Goal: Obtain resource: Obtain resource

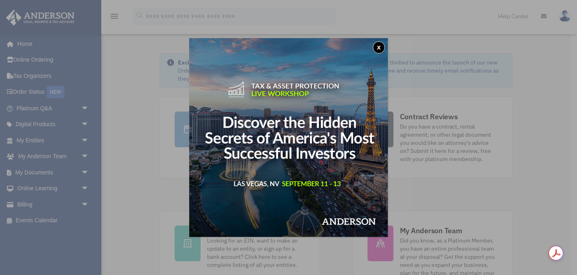
click at [380, 47] on button "x" at bounding box center [379, 47] width 12 height 12
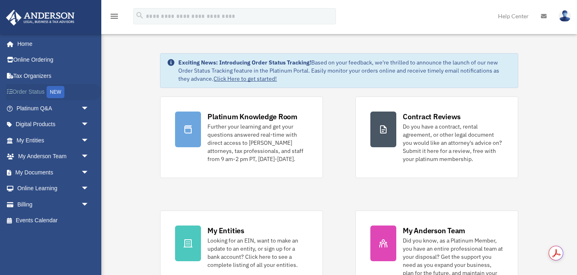
click at [34, 90] on link "Order Status NEW" at bounding box center [54, 92] width 96 height 17
click at [34, 139] on link "My Entities arrow_drop_down" at bounding box center [54, 140] width 96 height 16
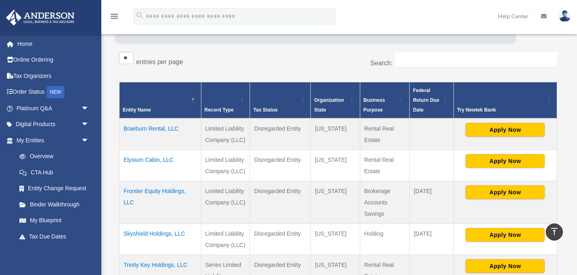
scroll to position [117, 0]
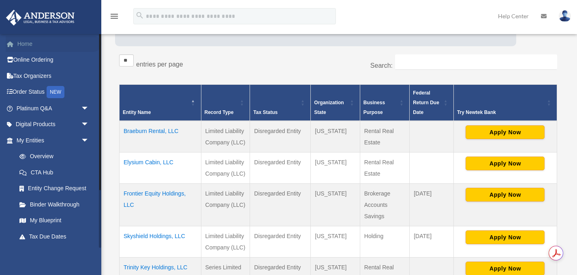
click at [30, 45] on link "Home" at bounding box center [54, 44] width 96 height 16
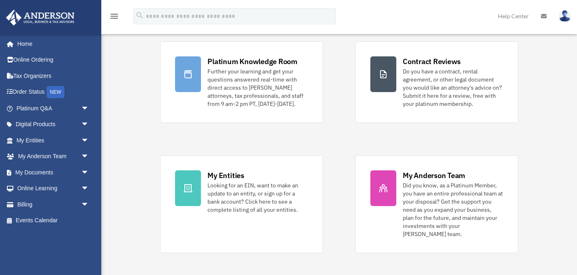
scroll to position [57, 0]
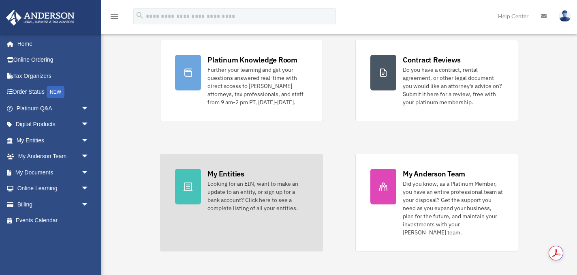
click at [248, 196] on div "Looking for an EIN, want to make an update to an entity, or sign up for a bank …" at bounding box center [257, 195] width 100 height 32
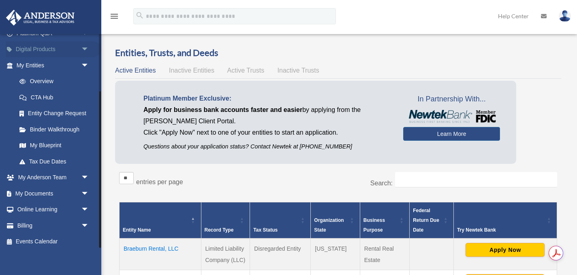
scroll to position [79, 0]
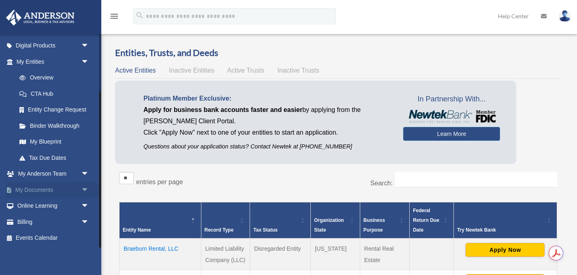
click at [86, 188] on span "arrow_drop_down" at bounding box center [89, 189] width 16 height 17
click at [36, 207] on link "Box" at bounding box center [56, 206] width 90 height 16
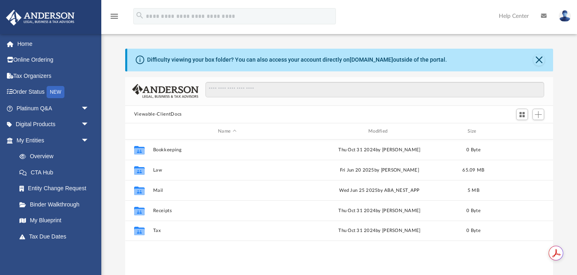
scroll to position [184, 428]
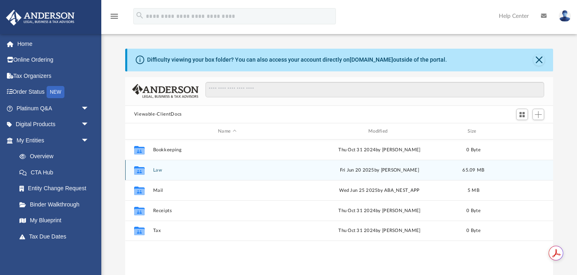
click at [158, 169] on button "Law" at bounding box center [227, 169] width 149 height 5
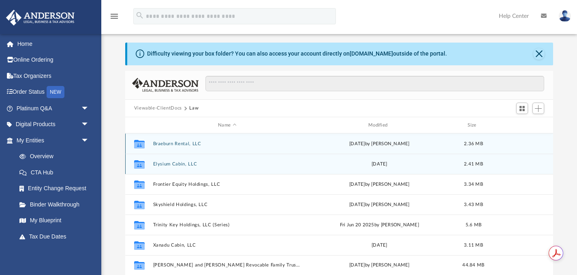
scroll to position [0, 0]
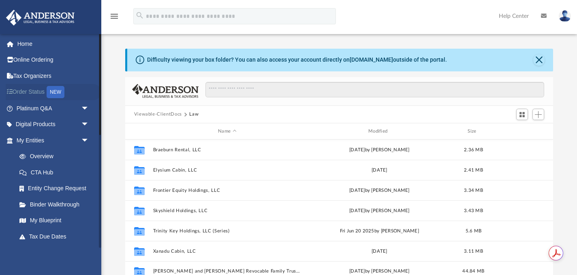
click at [39, 91] on link "Order Status NEW" at bounding box center [54, 92] width 96 height 17
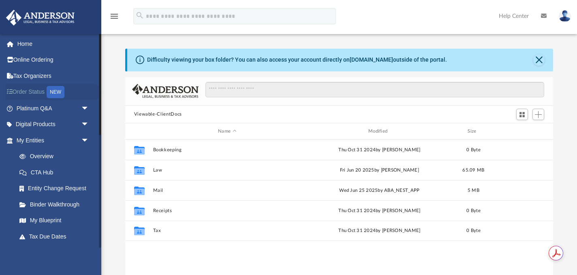
scroll to position [184, 428]
click at [38, 107] on link "Platinum Q&A arrow_drop_down" at bounding box center [54, 108] width 96 height 16
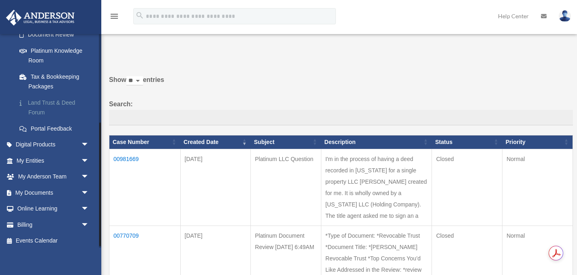
scroll to position [156, 0]
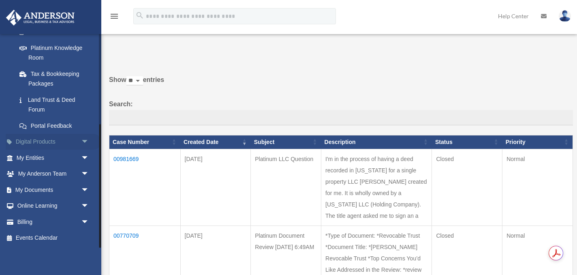
click at [42, 143] on link "Digital Products arrow_drop_down" at bounding box center [54, 142] width 96 height 16
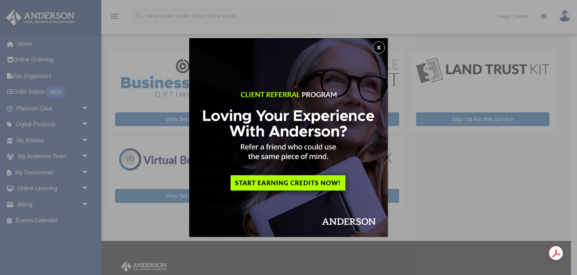
click at [26, 204] on div "x" at bounding box center [288, 137] width 577 height 275
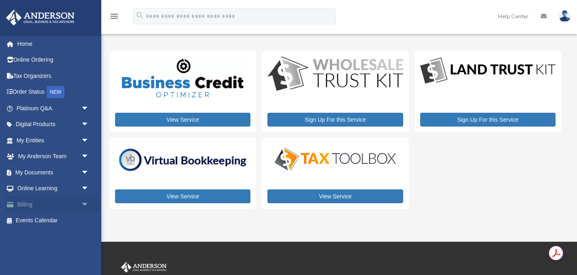
click at [86, 203] on span "arrow_drop_down" at bounding box center [89, 204] width 16 height 17
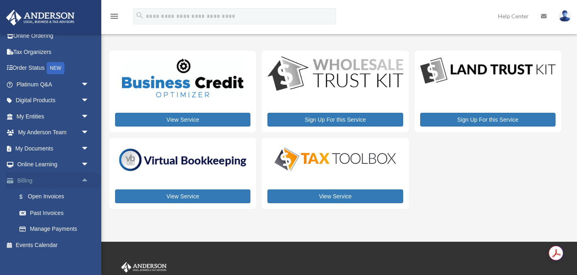
scroll to position [31, 0]
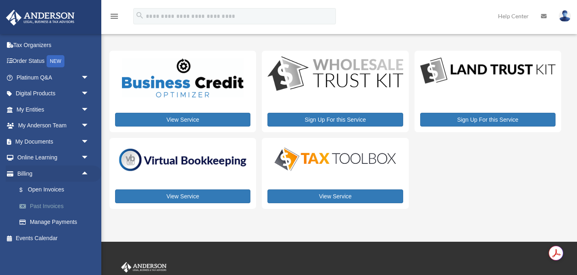
click at [58, 205] on link "Past Invoices" at bounding box center [56, 206] width 90 height 16
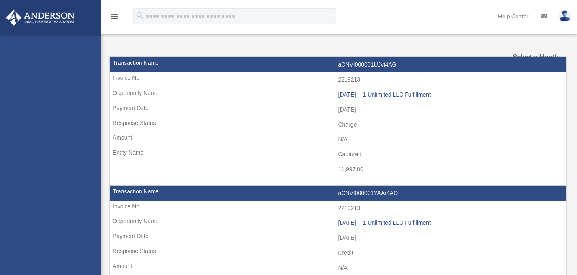
select select
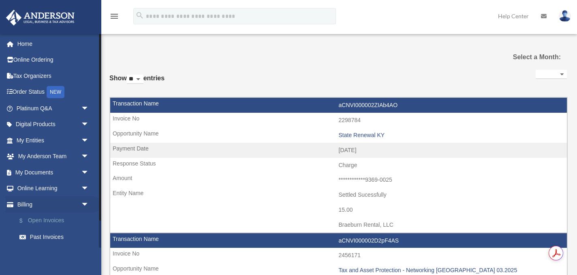
click at [50, 217] on link "$ Open Invoices" at bounding box center [56, 220] width 90 height 17
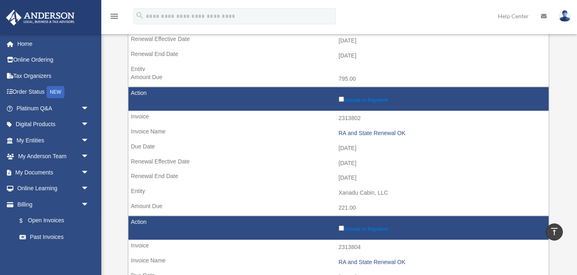
scroll to position [571, 0]
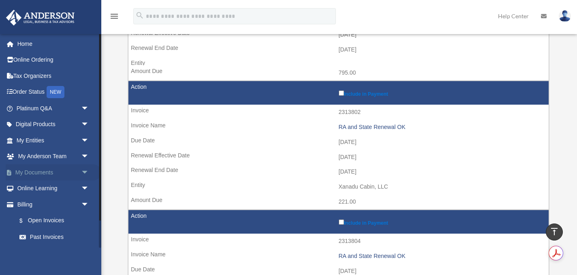
click at [36, 171] on link "My Documents arrow_drop_down" at bounding box center [54, 172] width 96 height 16
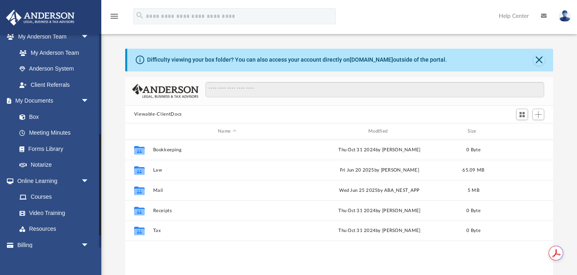
scroll to position [222, 0]
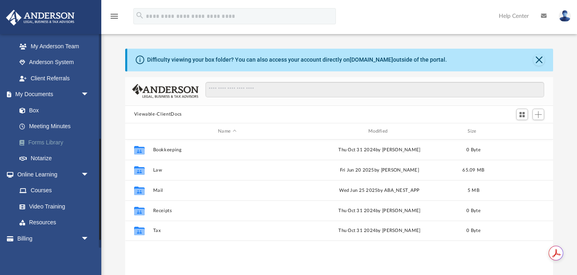
click at [55, 140] on link "Forms Library" at bounding box center [56, 142] width 90 height 16
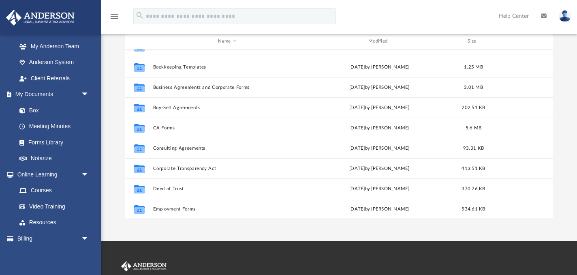
scroll to position [75, 0]
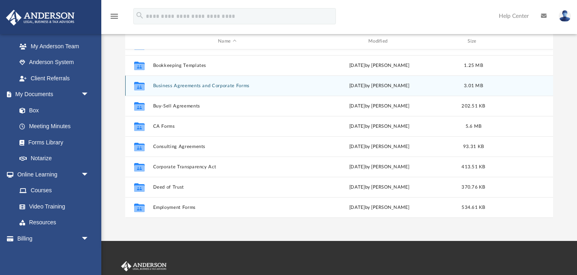
click at [241, 87] on button "Business Agreements and Corporate Forms" at bounding box center [227, 85] width 149 height 5
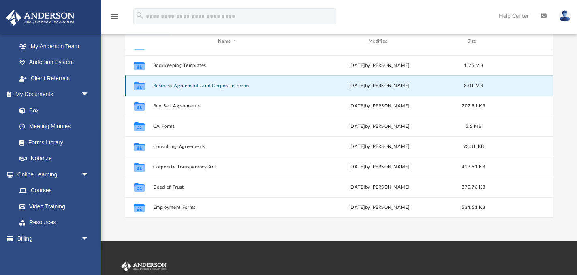
click at [241, 87] on button "Business Agreements and Corporate Forms" at bounding box center [227, 85] width 149 height 5
click at [158, 86] on button "Business Agreements and Corporate Forms" at bounding box center [227, 85] width 149 height 5
click at [175, 86] on button "Business Agreements and Corporate Forms" at bounding box center [227, 85] width 149 height 5
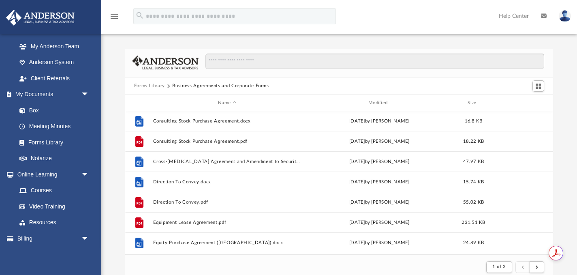
scroll to position [385, 0]
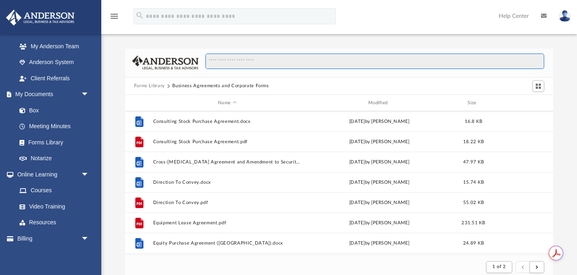
click at [265, 62] on input "Search files and folders" at bounding box center [374, 60] width 339 height 15
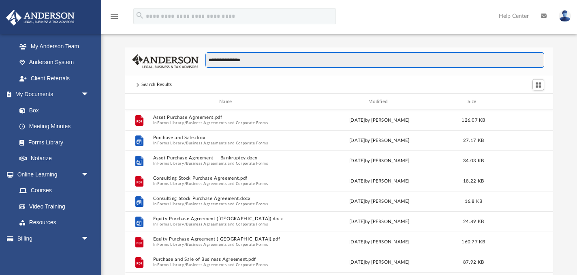
scroll to position [0, 0]
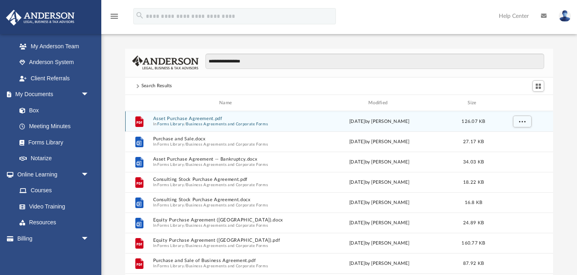
click at [177, 119] on button "Asset Purchase Agreement.pdf" at bounding box center [227, 118] width 149 height 5
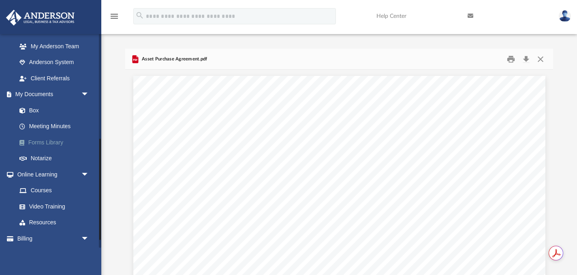
click at [42, 142] on link "Forms Library" at bounding box center [56, 142] width 90 height 16
click at [543, 57] on button "Close" at bounding box center [540, 59] width 15 height 13
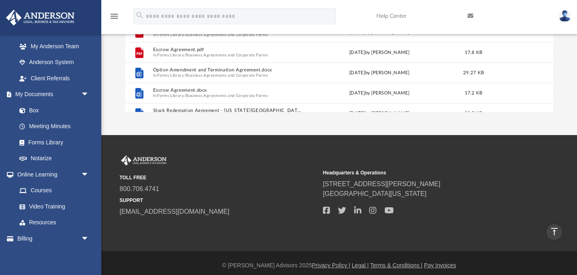
scroll to position [208, 0]
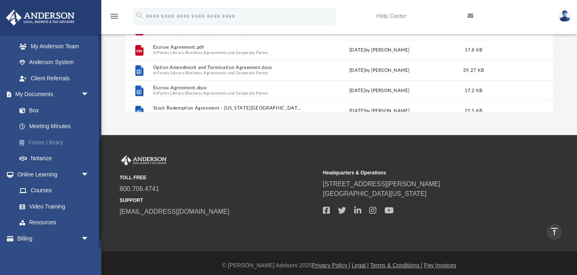
click at [58, 141] on link "Forms Library" at bounding box center [56, 142] width 90 height 16
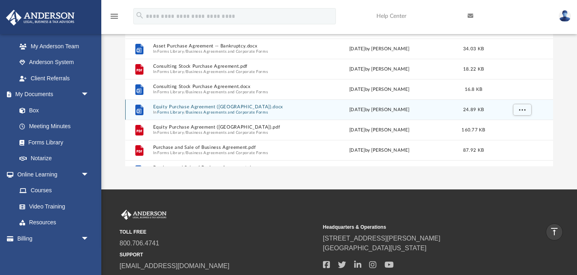
scroll to position [0, 0]
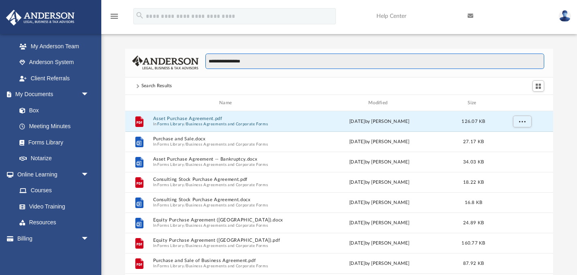
click at [290, 60] on input "**********" at bounding box center [374, 60] width 339 height 15
type input "*"
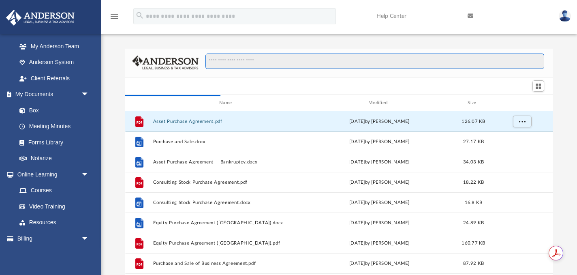
scroll to position [0, 0]
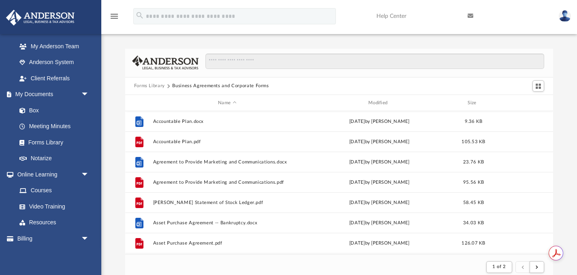
click at [158, 85] on button "Forms Library" at bounding box center [149, 85] width 31 height 7
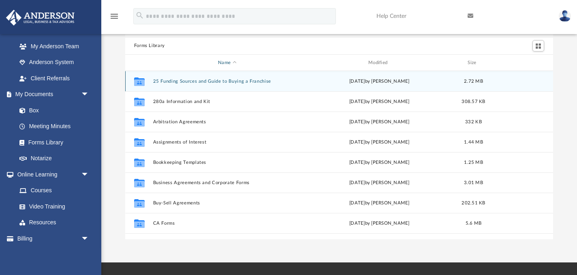
scroll to position [41, 0]
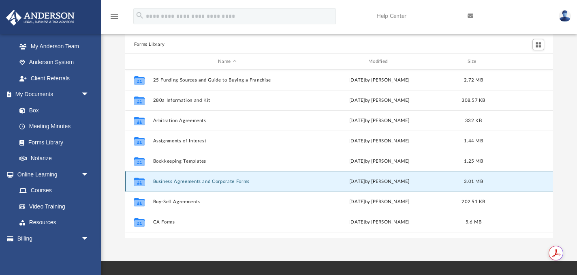
click at [223, 180] on button "Business Agreements and Corporate Forms" at bounding box center [227, 181] width 149 height 5
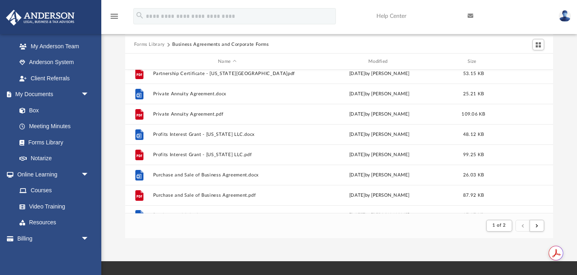
scroll to position [869, 0]
